Goal: Transaction & Acquisition: Purchase product/service

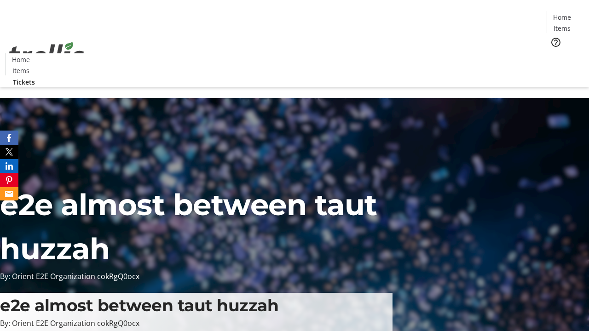
click at [554, 53] on span "Tickets" at bounding box center [565, 58] width 22 height 10
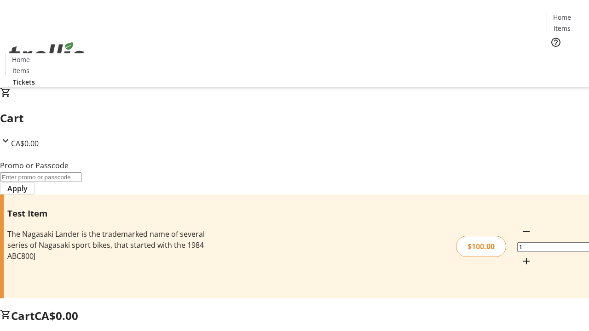
type input "FLAT"
